Goal: Information Seeking & Learning: Find specific page/section

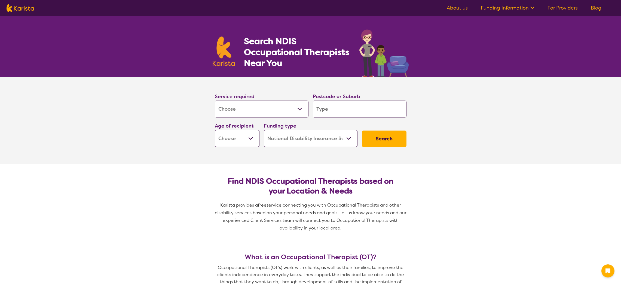
select select "[MEDICAL_DATA]"
select select "NDIS"
select select "[MEDICAL_DATA]"
select select "NDIS"
drag, startPoint x: 0, startPoint y: 0, endPoint x: 327, endPoint y: 111, distance: 344.9
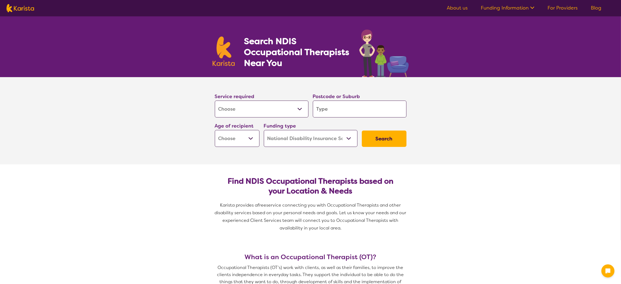
click at [327, 111] on input "search" at bounding box center [360, 109] width 94 height 17
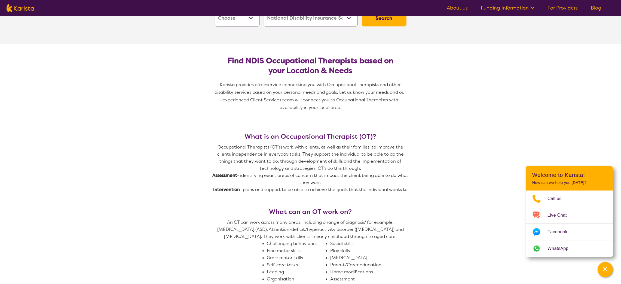
scroll to position [27, 0]
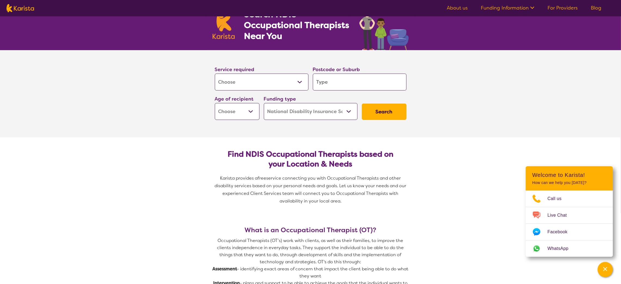
click at [564, 6] on link "For Providers" at bounding box center [563, 8] width 30 height 7
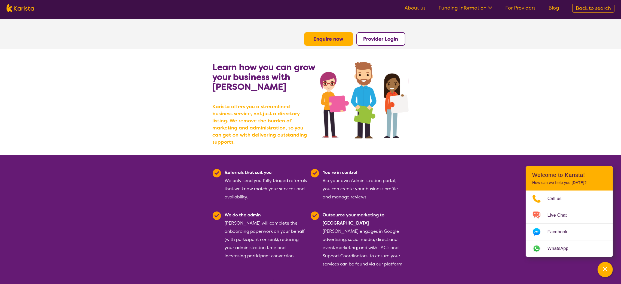
click at [481, 8] on link "Funding Information" at bounding box center [466, 8] width 54 height 7
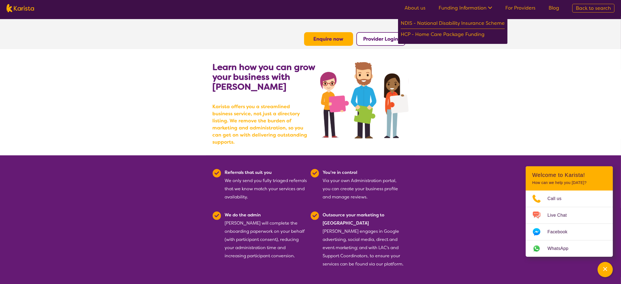
click at [415, 6] on link "About us" at bounding box center [415, 8] width 21 height 7
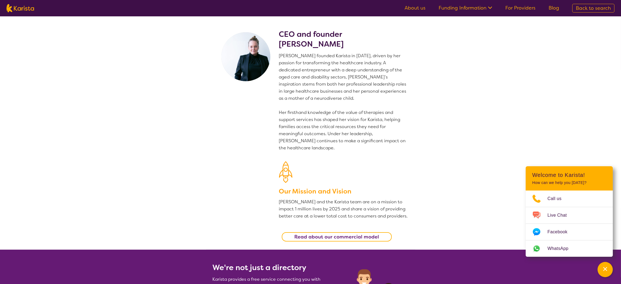
click at [512, 8] on link "For Providers" at bounding box center [521, 8] width 30 height 7
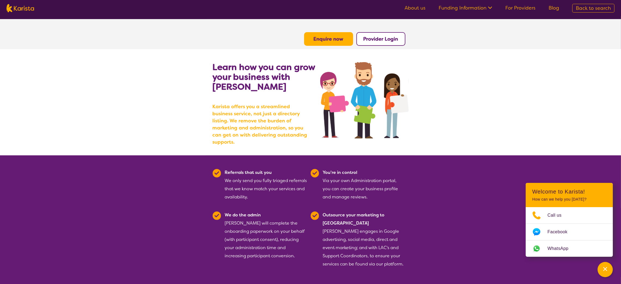
click at [344, 40] on button "Enquire now" at bounding box center [328, 39] width 49 height 14
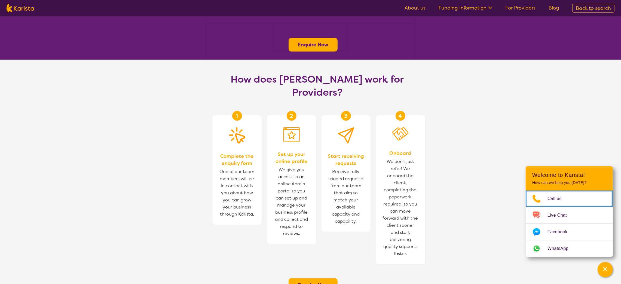
scroll to position [354, 0]
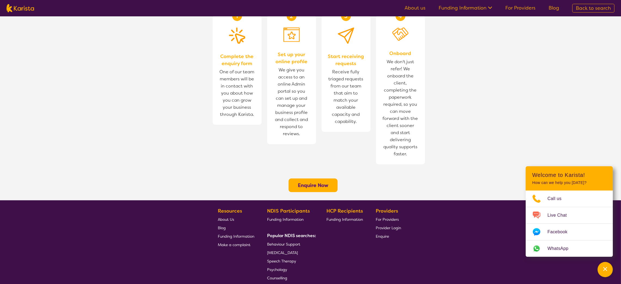
click at [325, 182] on b "Enquire Now" at bounding box center [313, 185] width 31 height 7
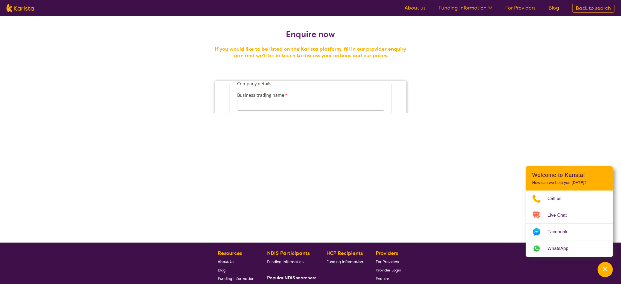
click at [580, 9] on span "Back to search" at bounding box center [593, 8] width 35 height 7
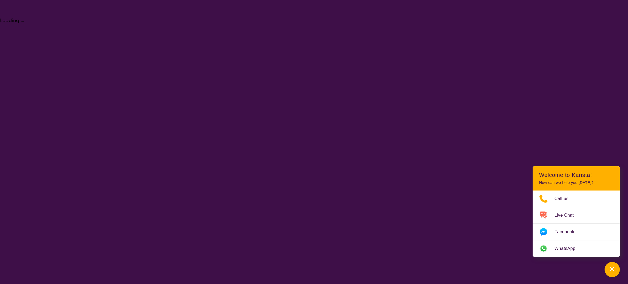
select select "[MEDICAL_DATA]"
select select "NDIS"
select select "[MEDICAL_DATA]"
select select "NDIS"
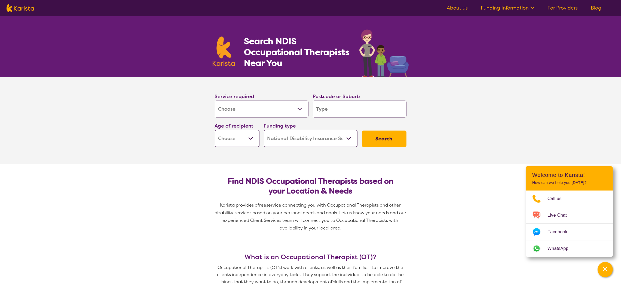
click at [301, 108] on select "Allied Health Assistant Assessment (ADHD or Autism) Behaviour support Counselli…" at bounding box center [262, 109] width 94 height 17
click at [336, 108] on input "search" at bounding box center [360, 109] width 94 height 17
type input "3"
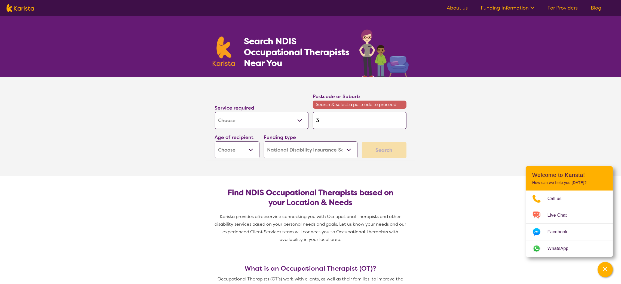
type input "30"
type input "300"
type input "3000"
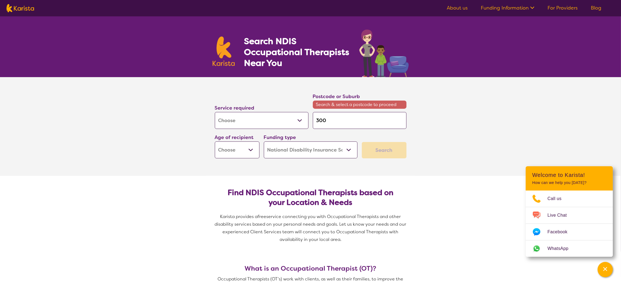
type input "3000"
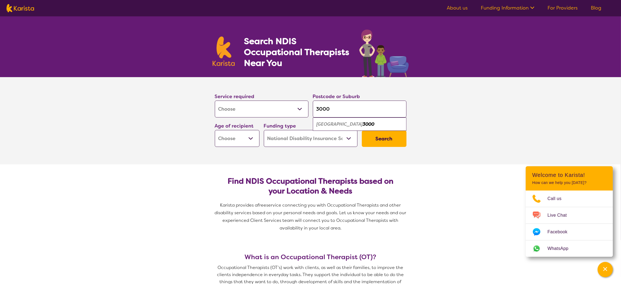
type input "3000"
click at [252, 139] on select "Early Childhood - 0 to 9 Child - 10 to 11 Adolescent - 12 to 17 Adult - 18 to 6…" at bounding box center [237, 138] width 45 height 17
select select "EC"
click at [215, 130] on select "Early Childhood - 0 to 9 Child - 10 to 11 Adolescent - 12 to 17 Adult - 18 to 6…" at bounding box center [237, 138] width 45 height 17
select select "EC"
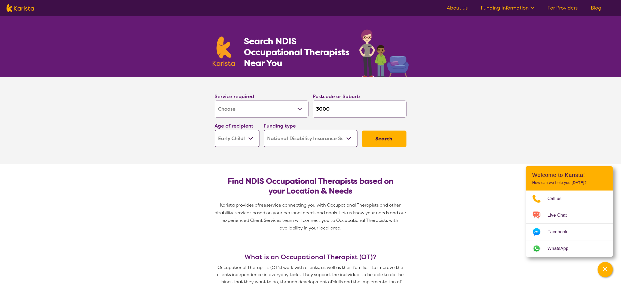
click at [390, 138] on button "Search" at bounding box center [384, 138] width 45 height 16
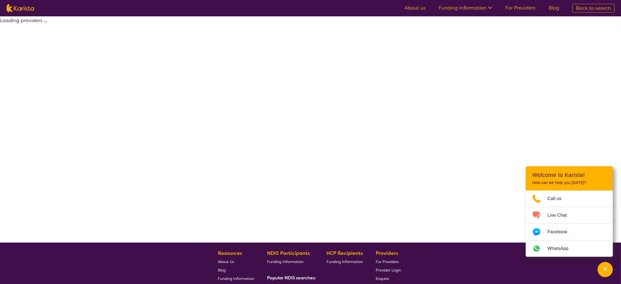
select select "by_score"
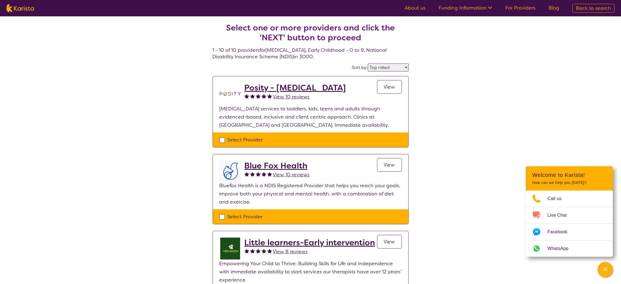
select select "[MEDICAL_DATA]"
select select "EC"
select select "NDIS"
select select "[MEDICAL_DATA]"
select select "EC"
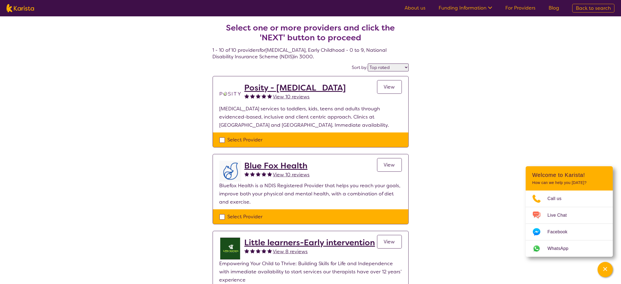
select select "NDIS"
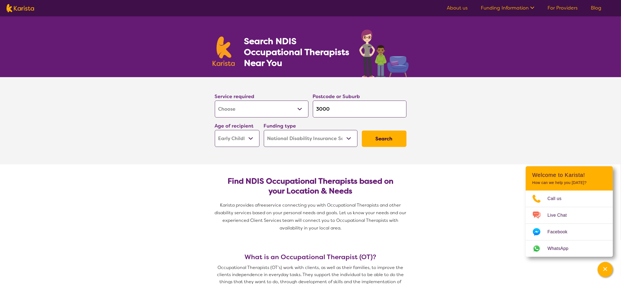
click at [340, 111] on input "3000" at bounding box center [360, 109] width 94 height 17
drag, startPoint x: 340, startPoint y: 111, endPoint x: 310, endPoint y: 104, distance: 31.0
click at [310, 104] on div "Service required Allied Health Assistant Assessment (ADHD or Autism) Behaviour …" at bounding box center [311, 119] width 196 height 59
type input "C"
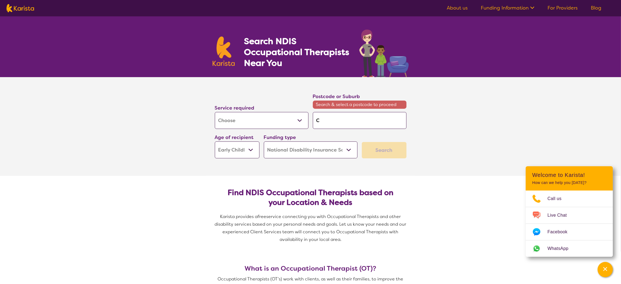
type input "Ch"
type input "Che"
type input "Chea"
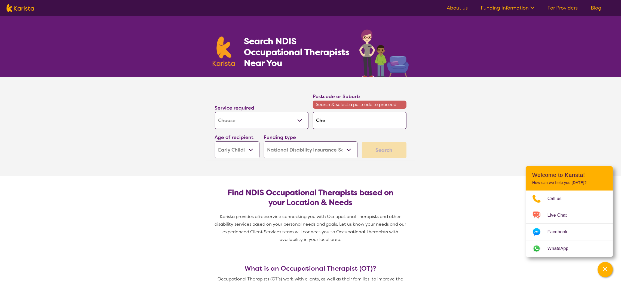
type input "Chea"
type input "Cheal"
type input "Chea"
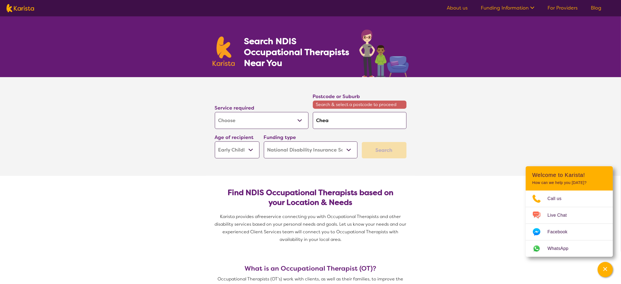
type input "Che"
type input "Chel"
type input "Chels"
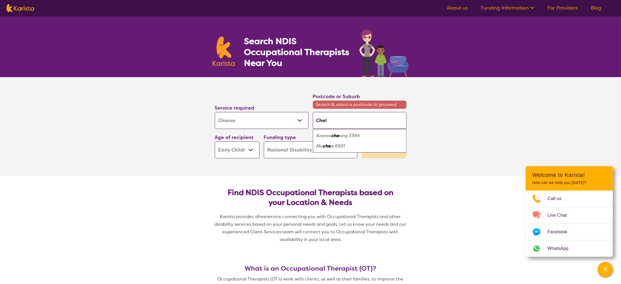
type input "Chels"
type input "Chelse"
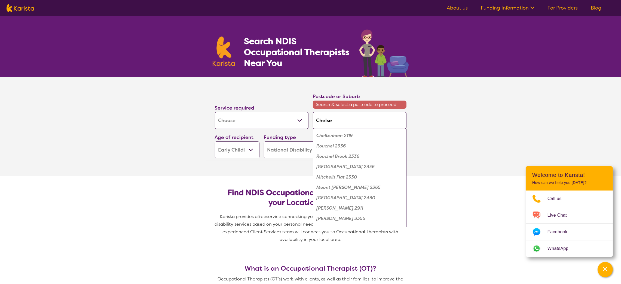
type input "Chelsea"
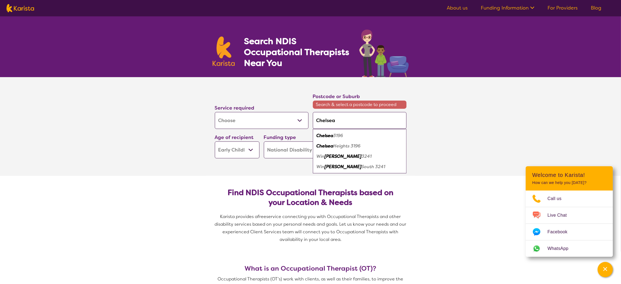
click at [326, 136] on em "Chelsea" at bounding box center [325, 136] width 17 height 6
type input "3196"
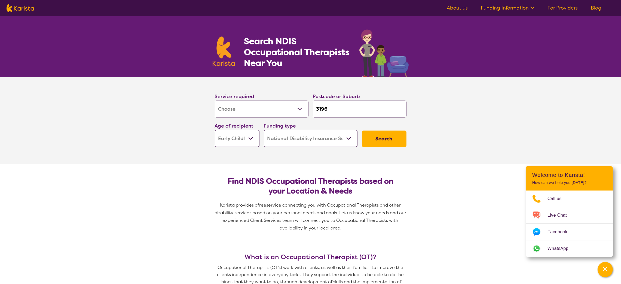
click at [373, 141] on button "Search" at bounding box center [384, 138] width 45 height 16
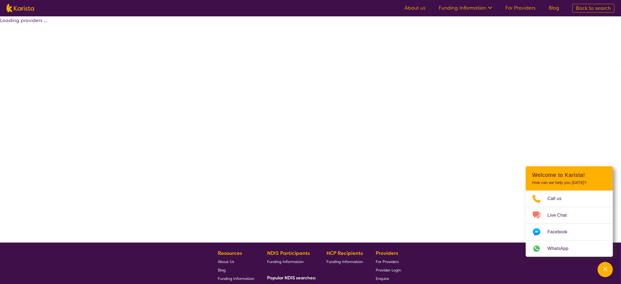
select select "by_score"
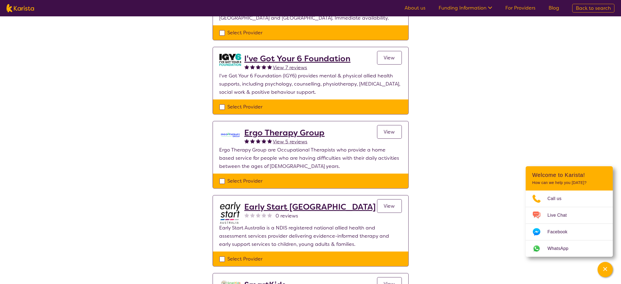
scroll to position [272, 0]
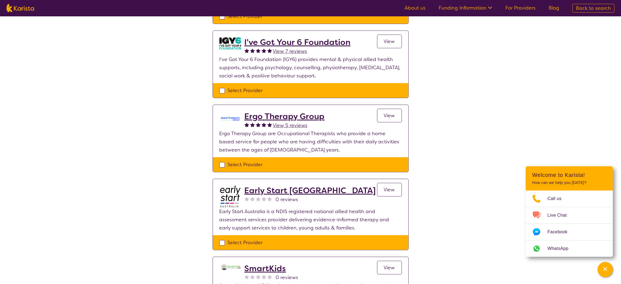
click at [308, 39] on h2 "I've Got Your 6 Foundation" at bounding box center [298, 42] width 106 height 10
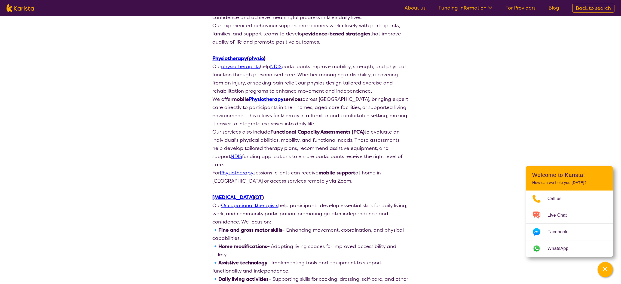
scroll to position [899, 0]
